Goal: Book appointment/travel/reservation

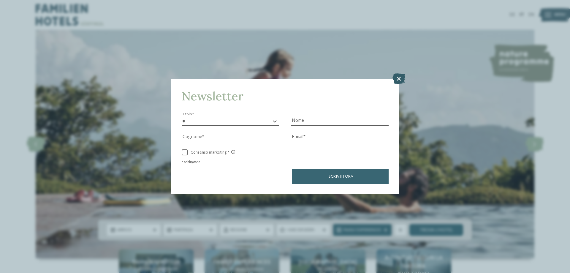
click at [397, 78] on icon at bounding box center [398, 78] width 13 height 10
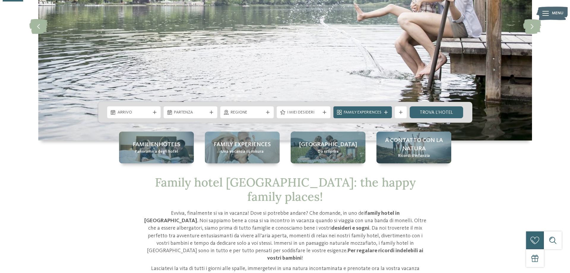
scroll to position [119, 0]
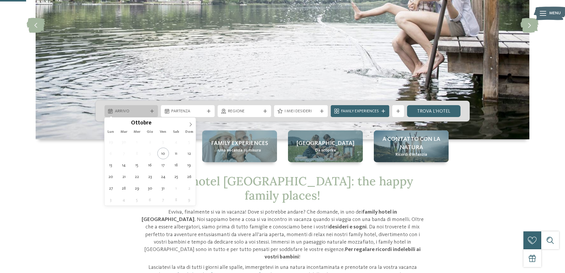
click at [149, 115] on div "Arrivo" at bounding box center [131, 111] width 54 height 12
click at [194, 123] on span at bounding box center [191, 123] width 10 height 10
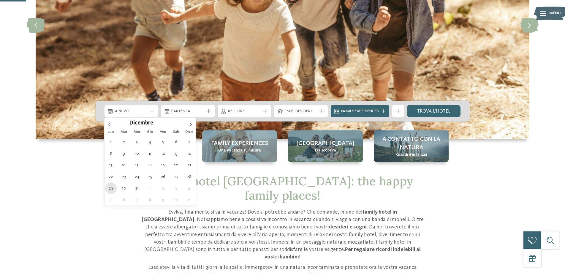
type div "[DATE]"
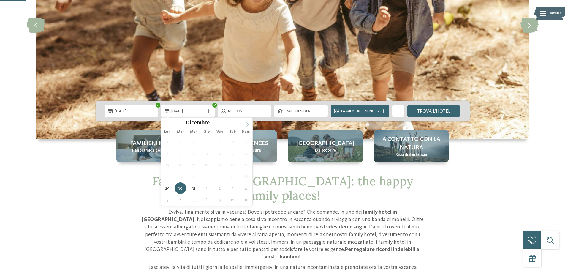
type input "****"
click at [245, 123] on icon at bounding box center [247, 124] width 4 height 4
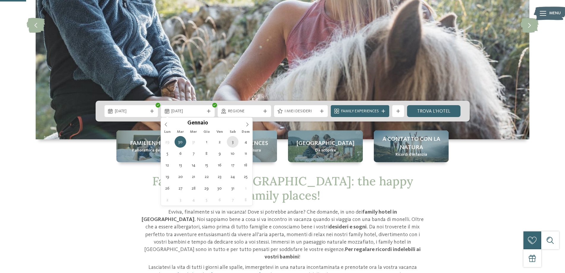
type div "[DATE]"
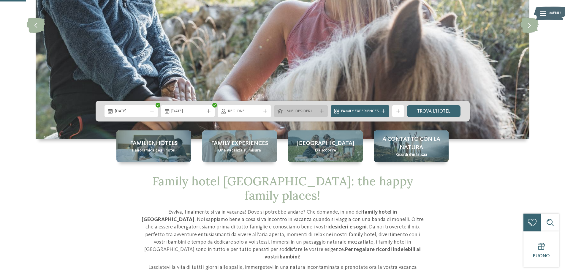
click at [313, 114] on span "I miei desideri" at bounding box center [300, 111] width 33 height 6
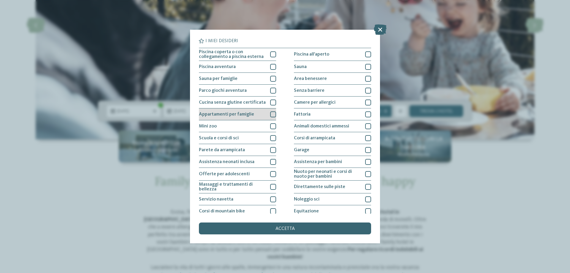
click at [270, 115] on div at bounding box center [273, 114] width 6 height 6
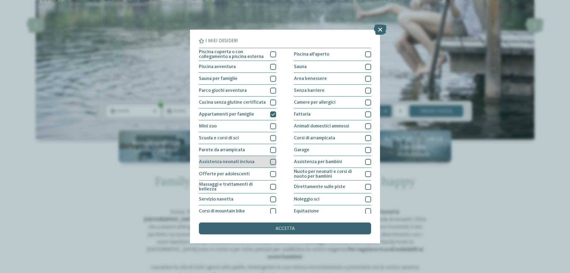
click at [272, 162] on div at bounding box center [273, 162] width 6 height 6
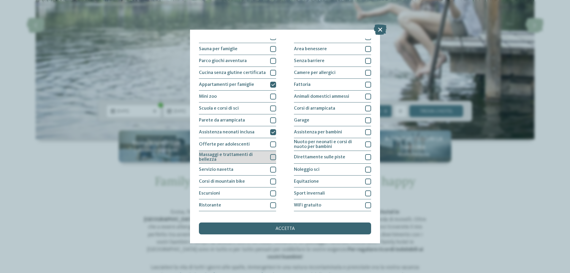
scroll to position [39, 0]
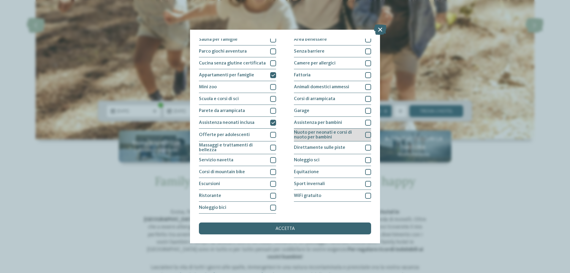
click at [365, 135] on div at bounding box center [368, 135] width 6 height 6
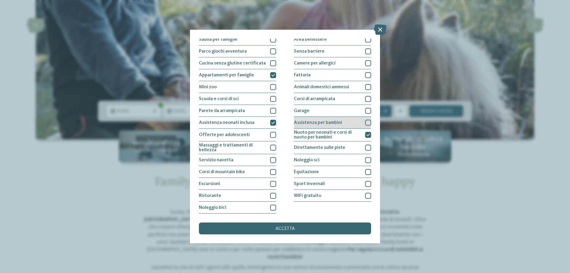
click at [364, 126] on div "Assistenza per bambini" at bounding box center [332, 123] width 77 height 12
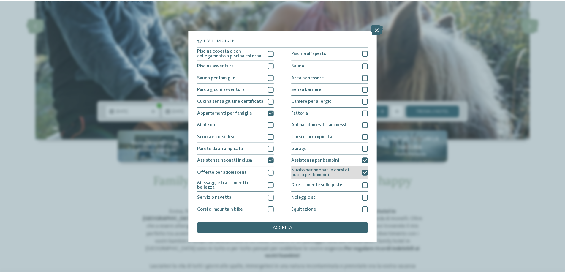
scroll to position [0, 0]
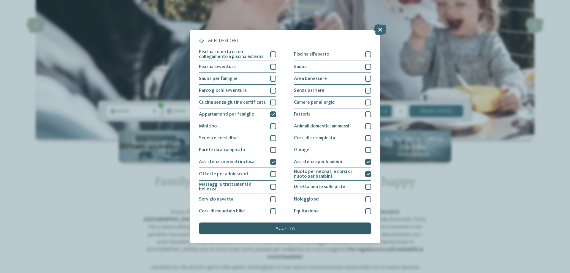
click at [304, 228] on div "accetta" at bounding box center [285, 228] width 172 height 12
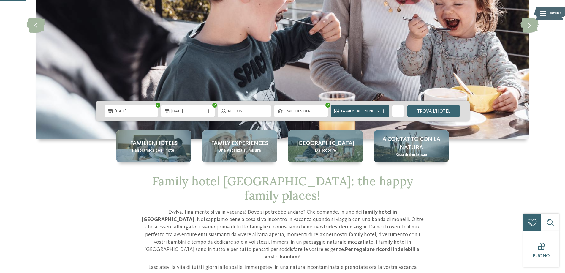
click at [384, 115] on div "Family Experiences" at bounding box center [360, 111] width 58 height 12
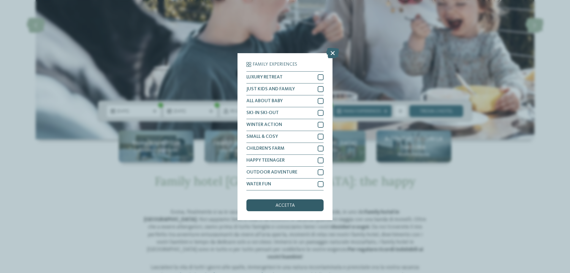
click at [302, 206] on div "accetta" at bounding box center [284, 205] width 77 height 12
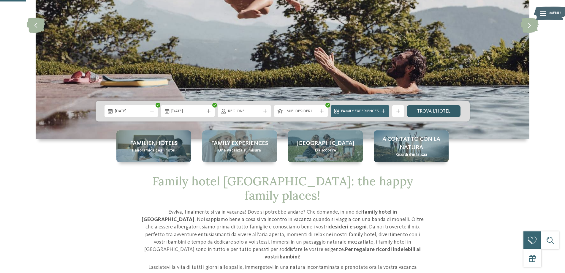
click at [429, 110] on link "trova l’hotel" at bounding box center [434, 111] width 54 height 12
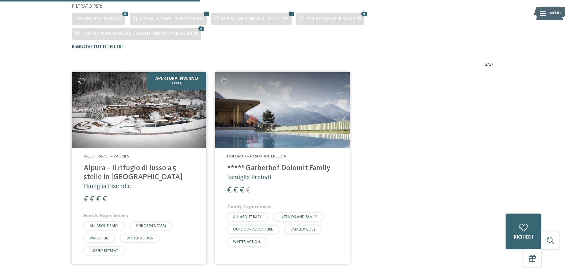
scroll to position [166, 0]
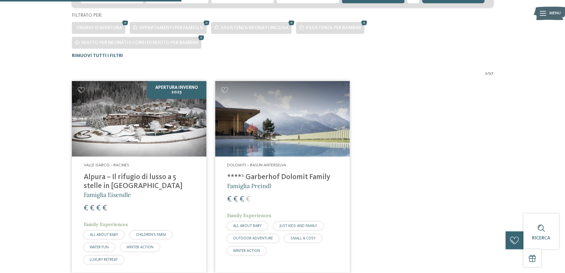
click at [129, 176] on h4 "Alpura – Il rifugio di lusso a 5 stelle in [GEOGRAPHIC_DATA]" at bounding box center [139, 182] width 111 height 18
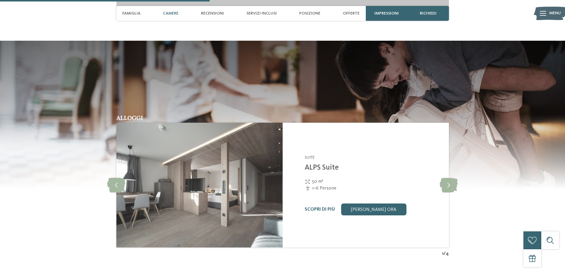
scroll to position [861, 0]
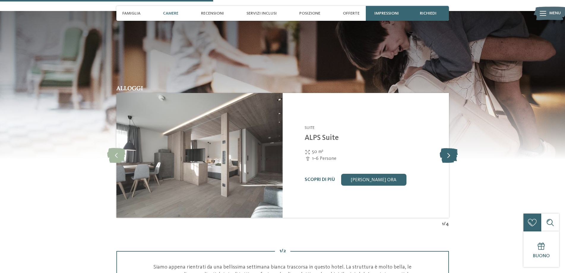
click at [444, 156] on icon at bounding box center [449, 155] width 18 height 15
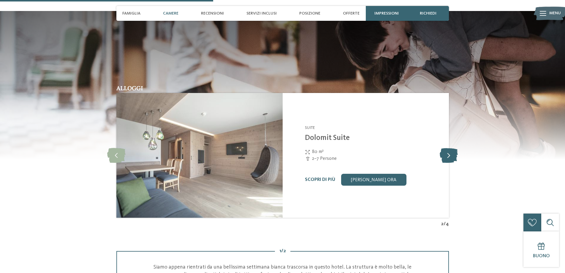
click at [444, 156] on icon at bounding box center [449, 155] width 18 height 15
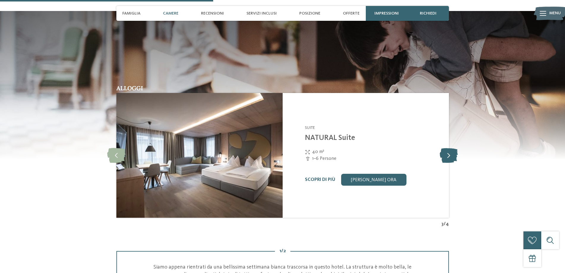
click at [444, 156] on icon at bounding box center [449, 155] width 18 height 15
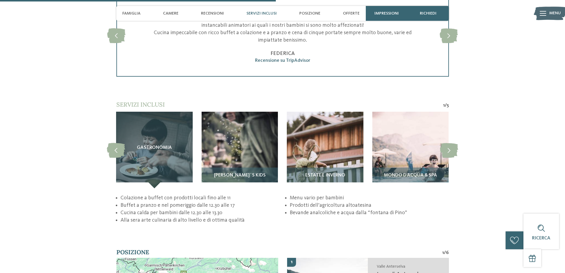
scroll to position [1128, 0]
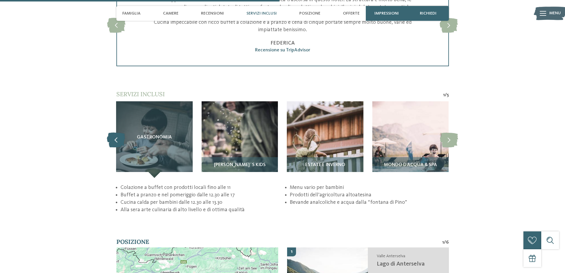
click at [115, 138] on icon at bounding box center [116, 139] width 18 height 15
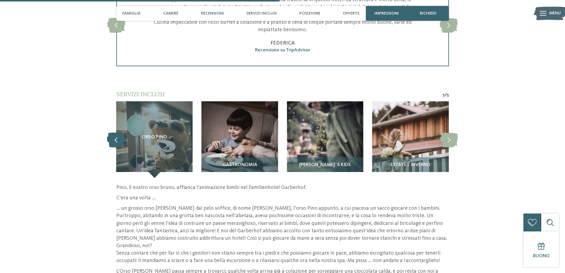
click at [115, 138] on icon at bounding box center [116, 139] width 18 height 15
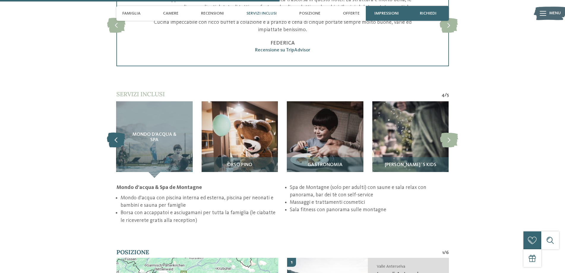
click at [115, 138] on icon at bounding box center [116, 139] width 18 height 15
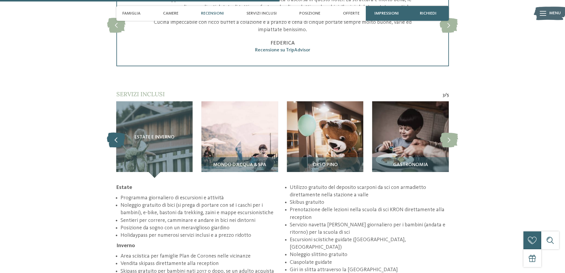
click at [115, 138] on icon at bounding box center [116, 139] width 18 height 15
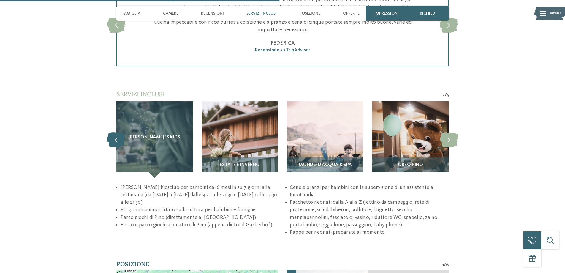
click at [115, 138] on icon at bounding box center [116, 139] width 18 height 15
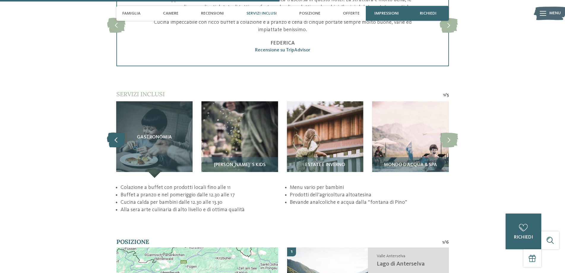
click at [115, 138] on icon at bounding box center [116, 139] width 18 height 15
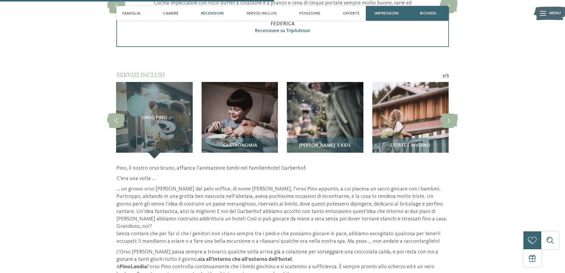
scroll to position [1158, 0]
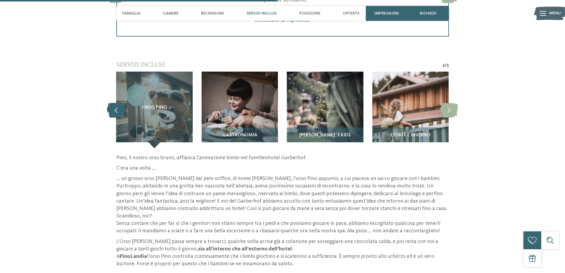
click at [111, 113] on icon at bounding box center [116, 109] width 18 height 15
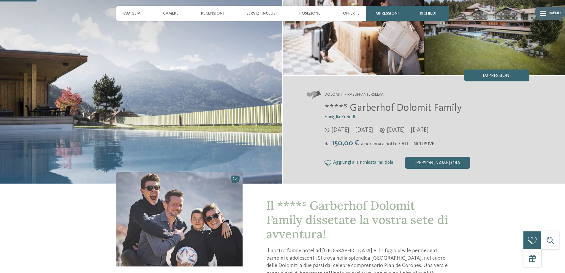
scroll to position [0, 0]
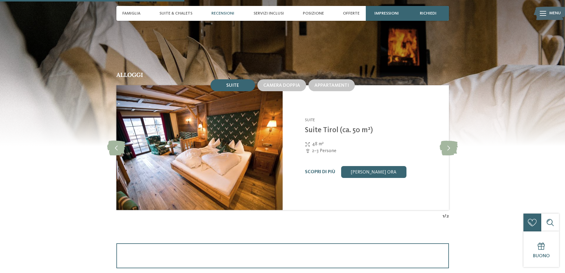
scroll to position [594, 0]
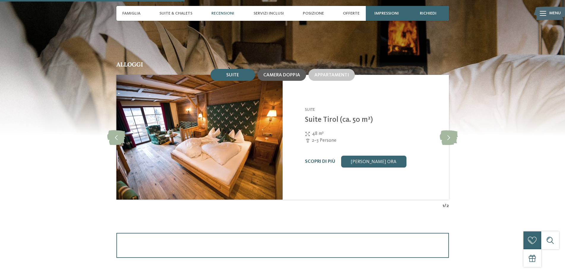
click at [293, 75] on span "Camera doppia" at bounding box center [281, 75] width 37 height 5
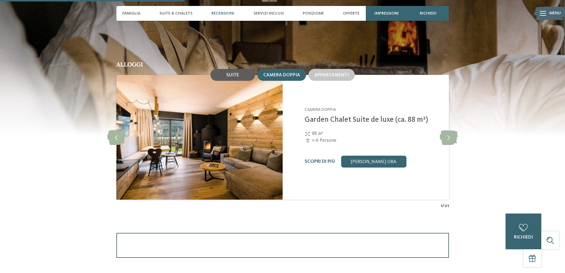
click at [240, 74] on div "Suite" at bounding box center [232, 75] width 45 height 12
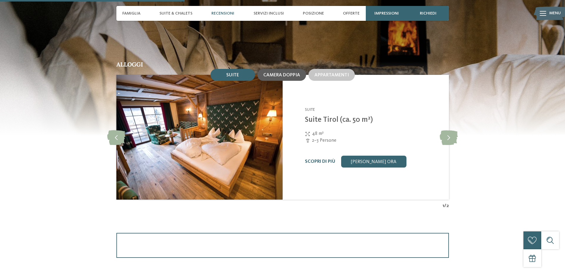
click at [269, 75] on span "Camera doppia" at bounding box center [281, 75] width 37 height 5
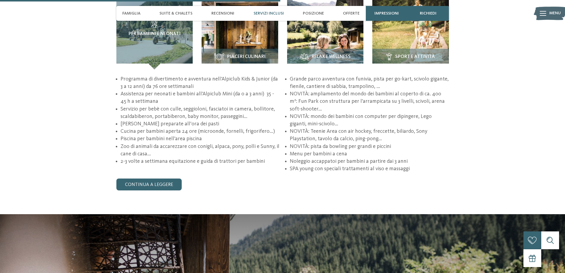
scroll to position [890, 0]
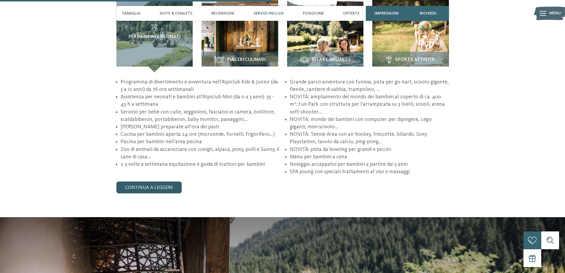
click at [154, 183] on link "continua a leggere" at bounding box center [148, 187] width 65 height 12
